Goal: Find specific page/section: Find specific page/section

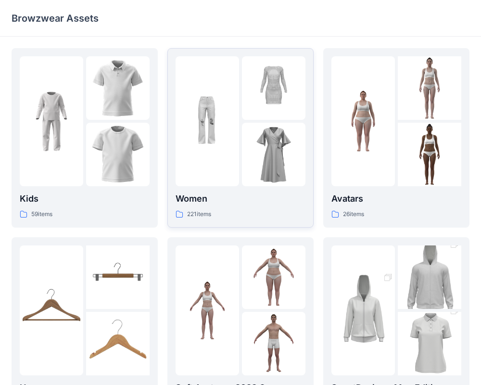
click at [231, 189] on div "Women 221 items" at bounding box center [240, 137] width 130 height 163
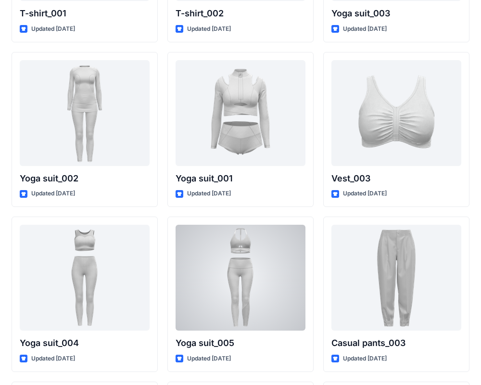
scroll to position [5263, 0]
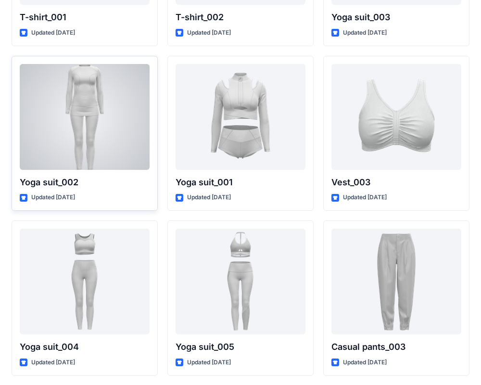
click at [138, 142] on div at bounding box center [85, 117] width 130 height 106
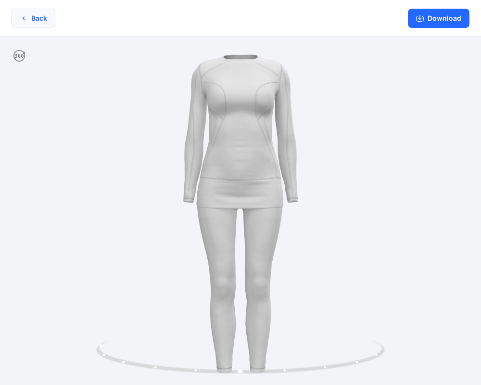
click at [16, 20] on button "Back" at bounding box center [34, 18] width 44 height 19
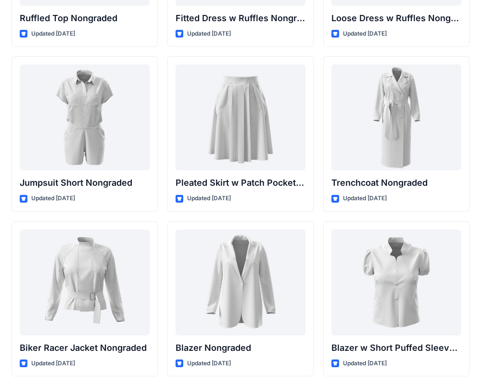
scroll to position [9707, 0]
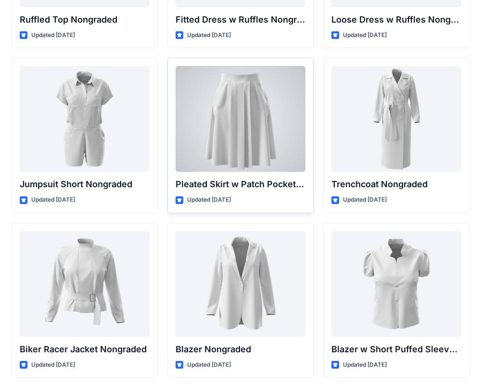
click at [224, 145] on div at bounding box center [240, 119] width 130 height 106
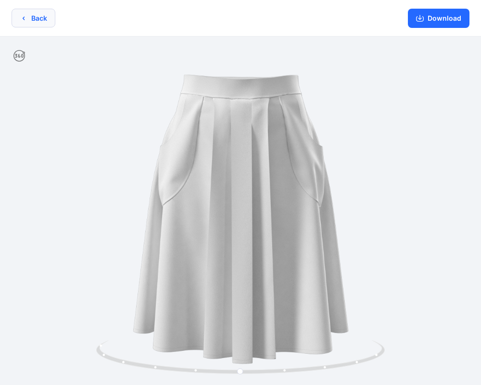
click at [23, 22] on button "Back" at bounding box center [34, 18] width 44 height 19
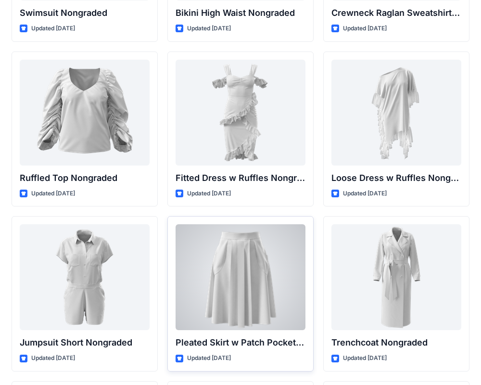
scroll to position [9551, 0]
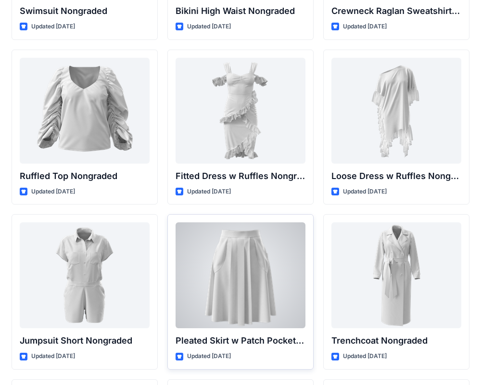
click at [215, 305] on div at bounding box center [240, 275] width 130 height 106
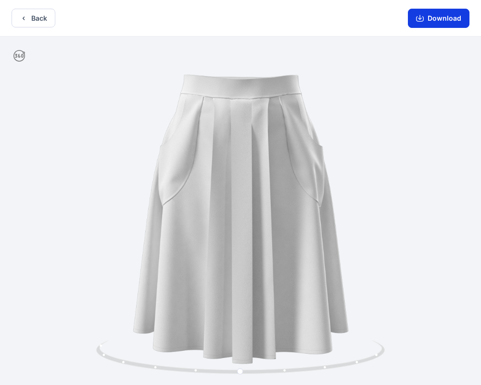
click at [433, 18] on button "Download" at bounding box center [439, 18] width 62 height 19
